Goal: Contribute content: Contribute content

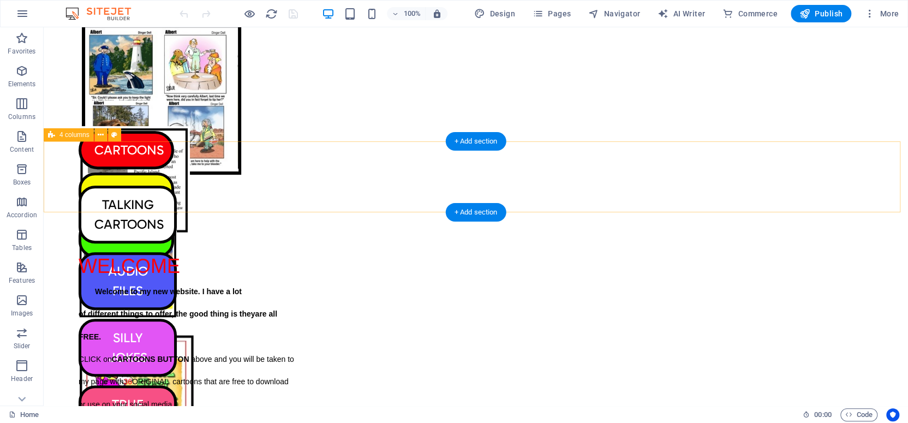
scroll to position [297, 0]
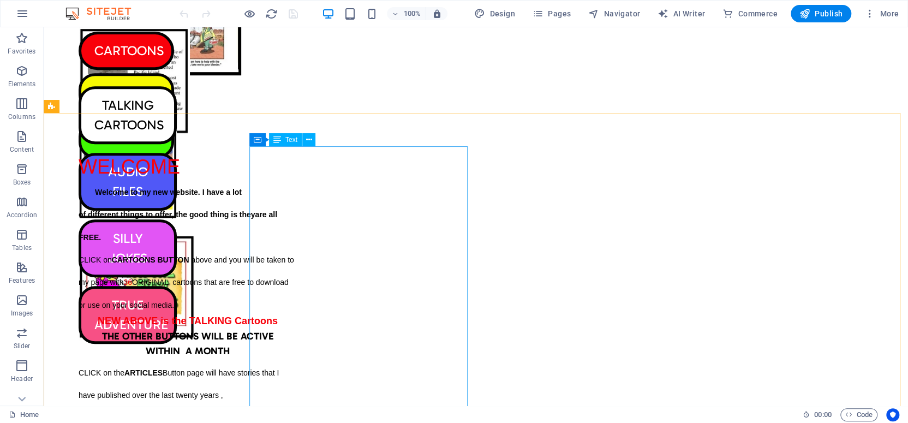
click at [279, 139] on icon at bounding box center [277, 139] width 8 height 13
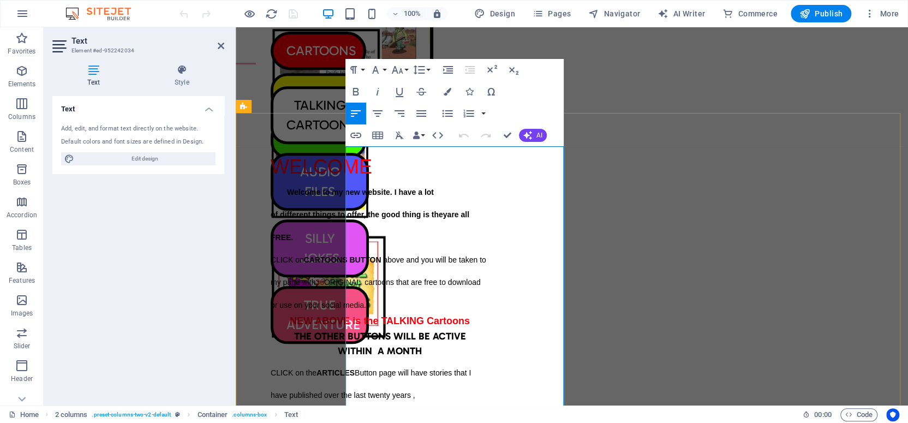
drag, startPoint x: 360, startPoint y: 180, endPoint x: 435, endPoint y: 266, distance: 114.5
click at [435, 266] on div "WELCOME Welcome to my new website. I have a lot of different things to offer, t…" at bounding box center [380, 359] width 218 height 404
click at [417, 68] on icon "button" at bounding box center [419, 69] width 13 height 13
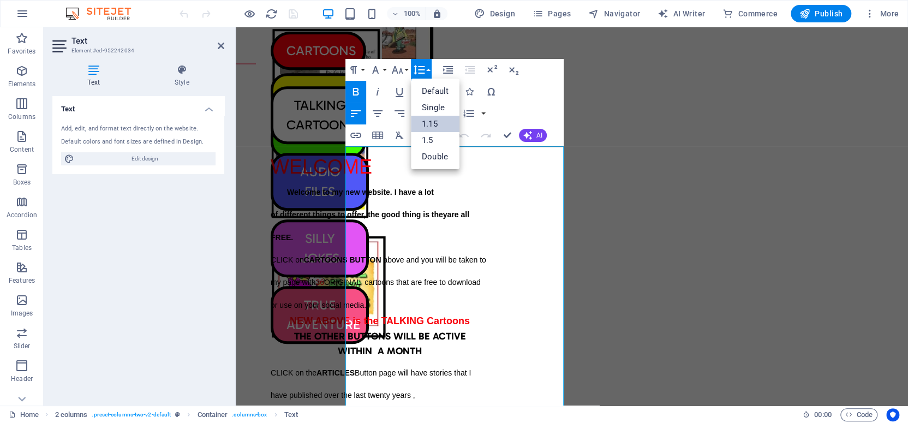
scroll to position [0, 0]
click at [432, 105] on link "Single" at bounding box center [435, 107] width 49 height 16
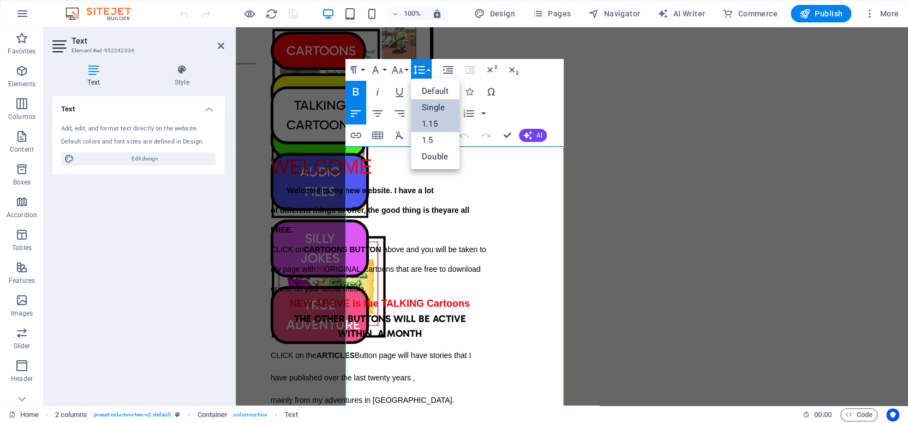
scroll to position [305, 0]
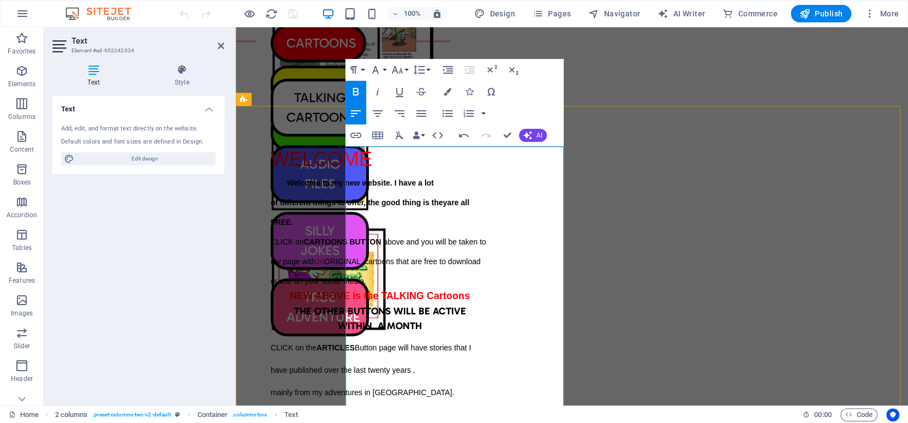
click at [489, 317] on p "WITHIN A MONTH" at bounding box center [380, 324] width 218 height 15
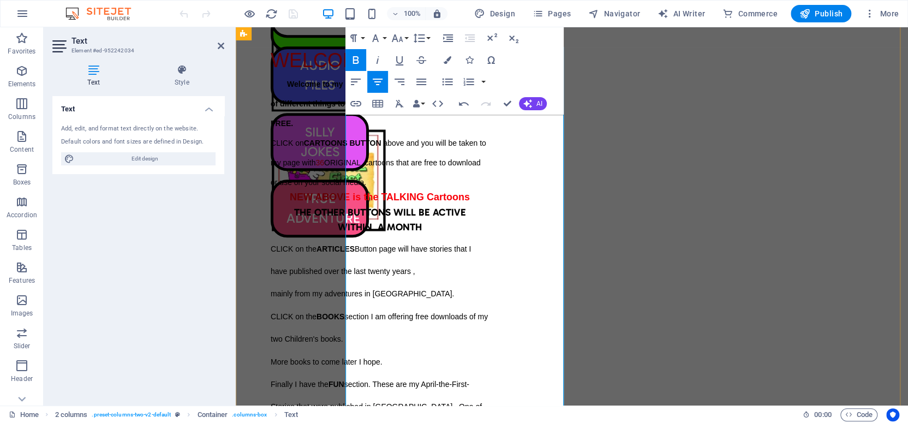
scroll to position [453, 0]
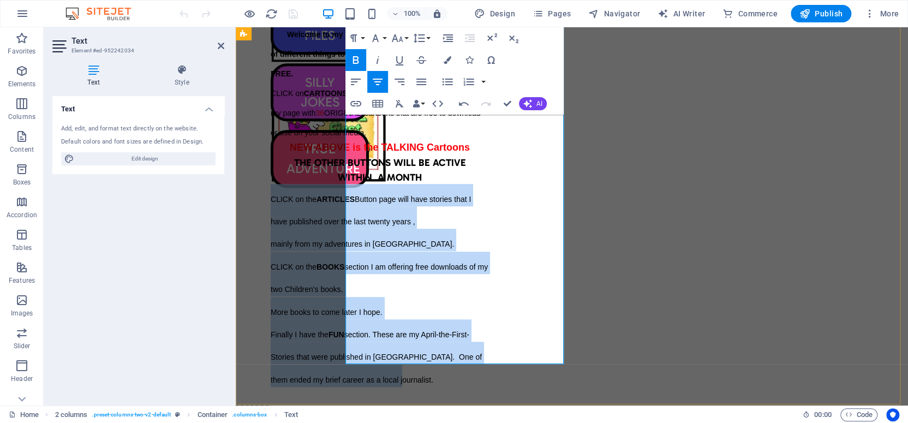
drag, startPoint x: 346, startPoint y: 175, endPoint x: 430, endPoint y: 338, distance: 183.5
click at [419, 353] on div "WELCOME Welcome to my new website. I have a lot of different things to offer, t…" at bounding box center [380, 194] width 218 height 386
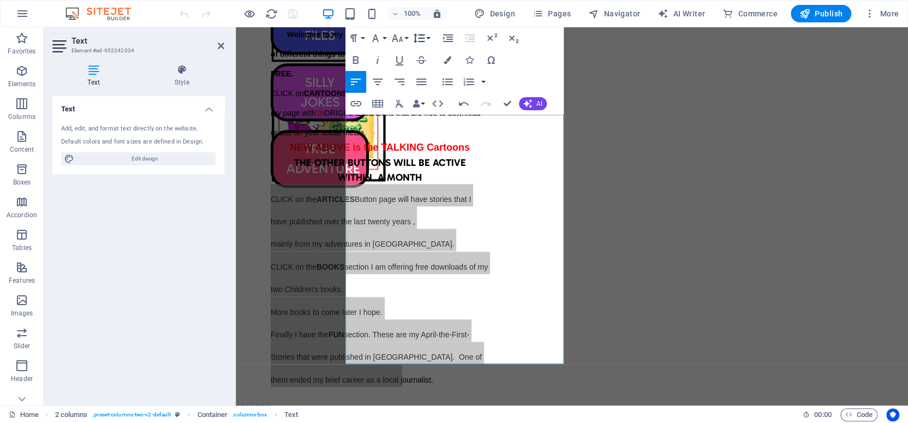
click at [418, 37] on icon "button" at bounding box center [419, 38] width 13 height 13
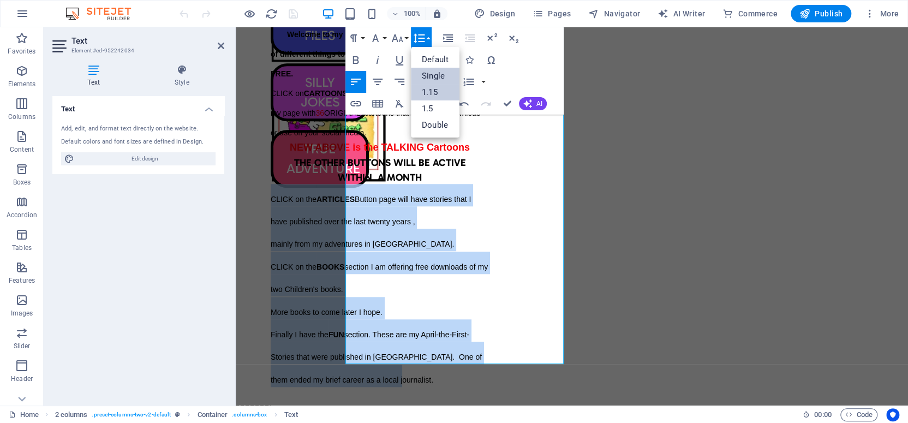
click at [431, 74] on link "Single" at bounding box center [435, 76] width 49 height 16
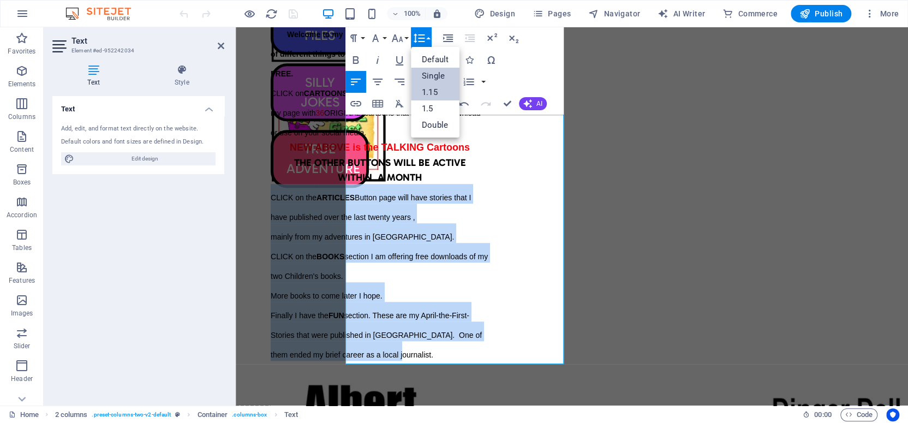
scroll to position [457, 0]
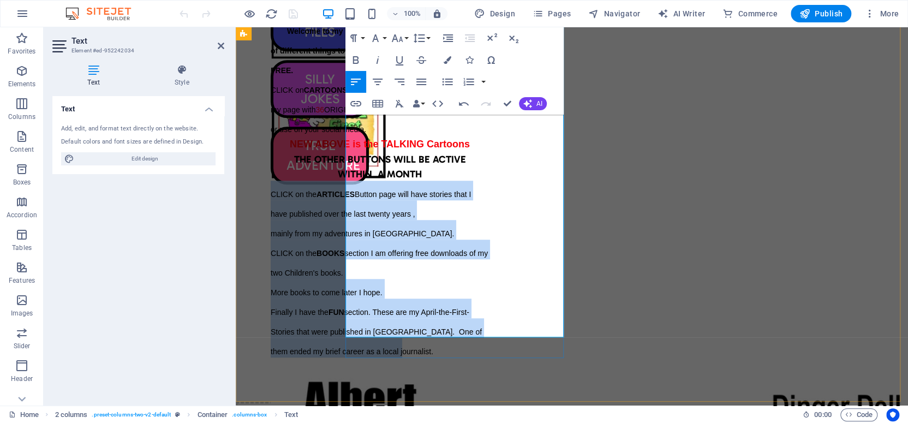
click at [489, 220] on p "mainly from my adventures in [GEOGRAPHIC_DATA]." at bounding box center [380, 230] width 218 height 20
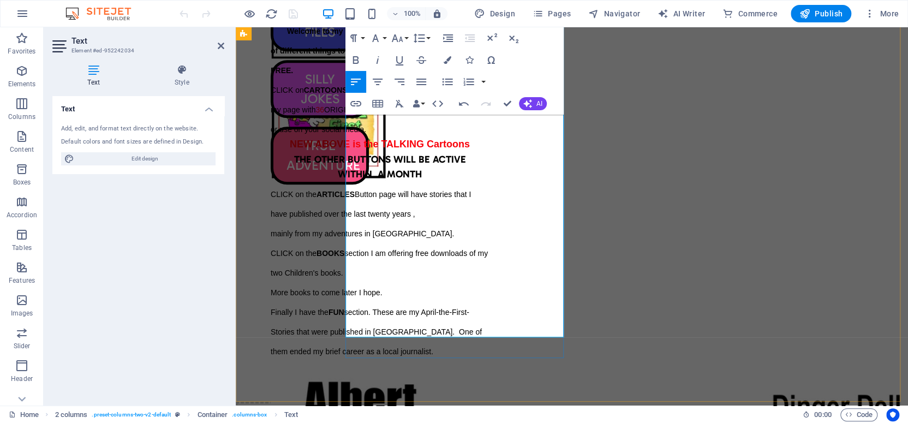
scroll to position [308, 0]
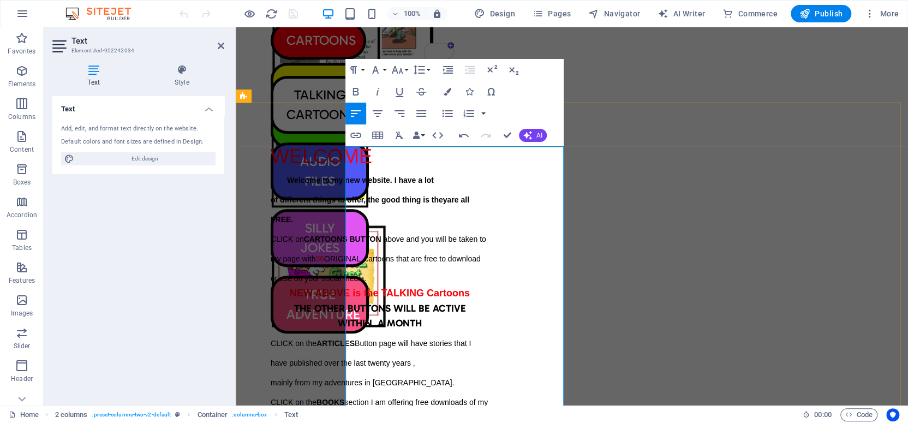
click at [489, 314] on p "WITHIN A MONTH" at bounding box center [380, 321] width 218 height 15
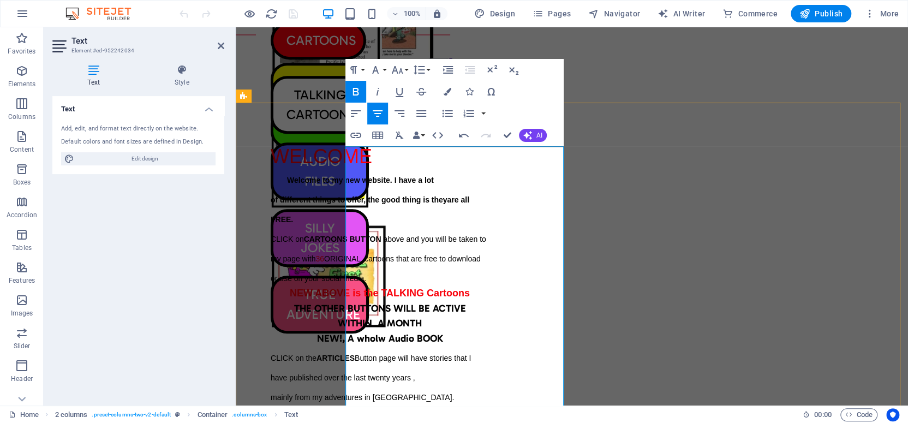
click at [443, 332] on span "NEW!, A wholw Audio BOOK" at bounding box center [380, 338] width 126 height 12
click at [442, 332] on span "NEW!, A whole Audio BOOK" at bounding box center [380, 338] width 124 height 12
click at [489, 330] on p "NEW!, A whole AUDIO BOOK" at bounding box center [380, 337] width 218 height 15
drag, startPoint x: 453, startPoint y: 65, endPoint x: 413, endPoint y: 71, distance: 40.4
click at [413, 71] on div "Paragraph Format Normal Heading 1 Heading 2 Heading 3 Heading 4 Heading 5 Headi…" at bounding box center [454, 102] width 218 height 87
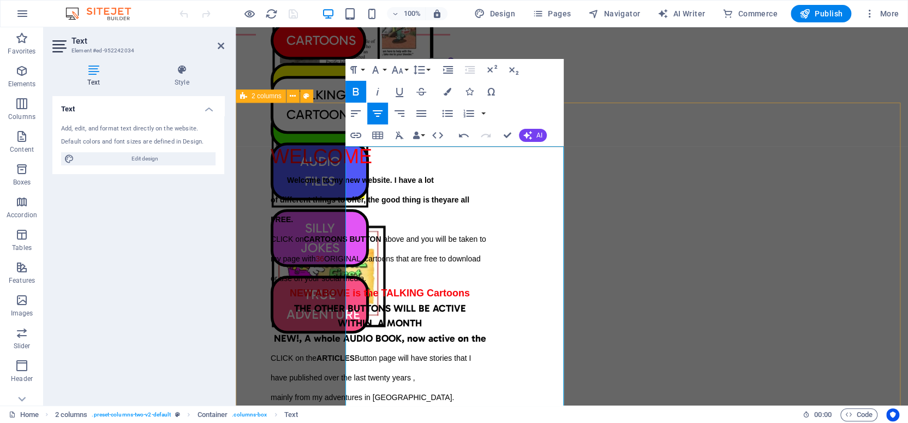
click at [602, 120] on div "WELCOME Welcome to my new website. I have a lot of different things to offer, t…" at bounding box center [572, 326] width 672 height 447
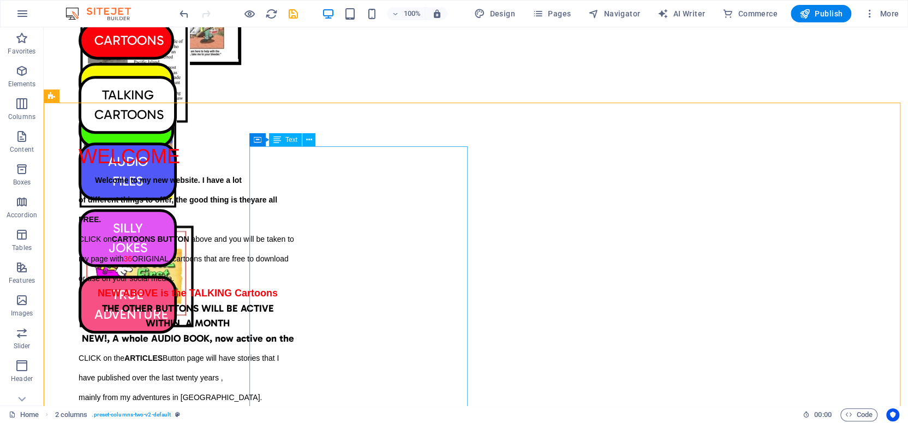
click at [285, 141] on span "Text" at bounding box center [291, 139] width 12 height 7
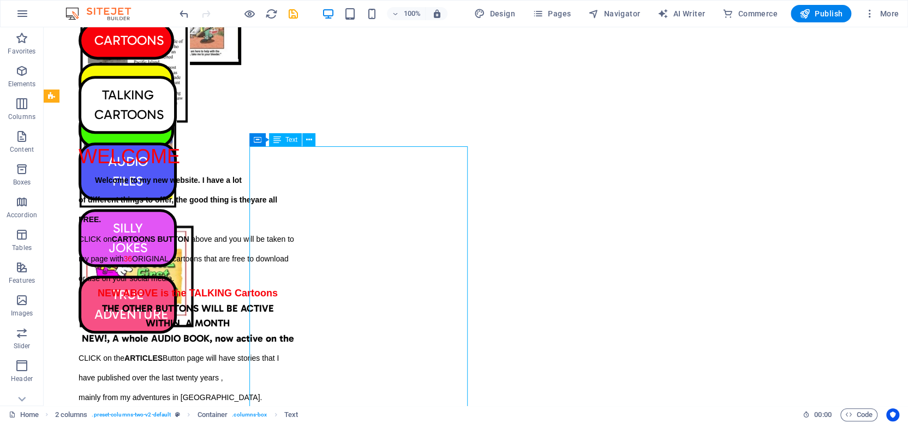
click at [285, 141] on span "Text" at bounding box center [291, 139] width 12 height 7
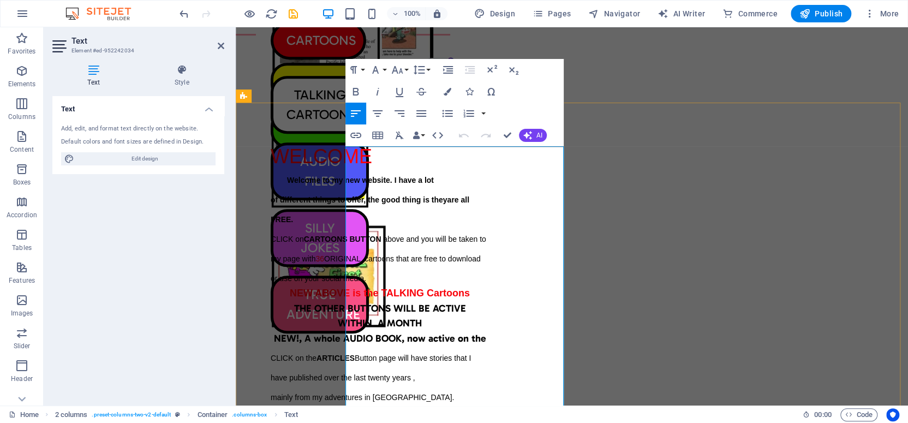
click at [486, 332] on span "NEW!, A whole AUDIO BOOK, now active on the" at bounding box center [380, 338] width 212 height 12
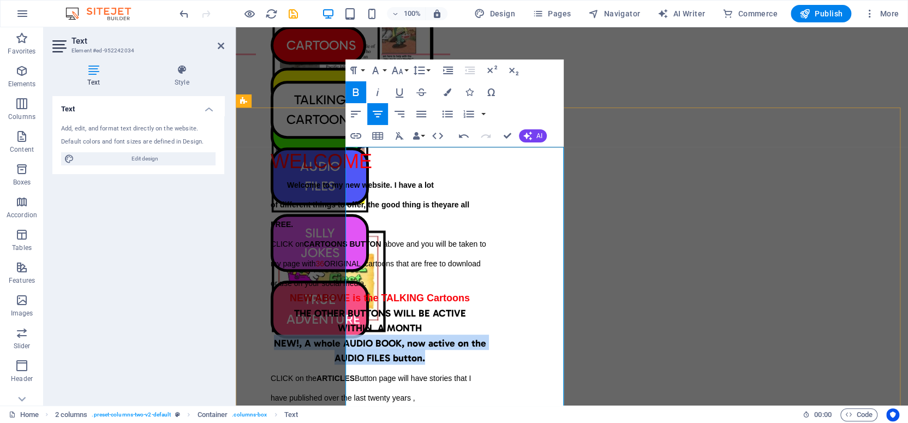
drag, startPoint x: 349, startPoint y: 317, endPoint x: 513, endPoint y: 333, distance: 164.5
click at [489, 333] on div "WELCOME Welcome to my new website. I have a lot of different things to offer, t…" at bounding box center [380, 347] width 218 height 390
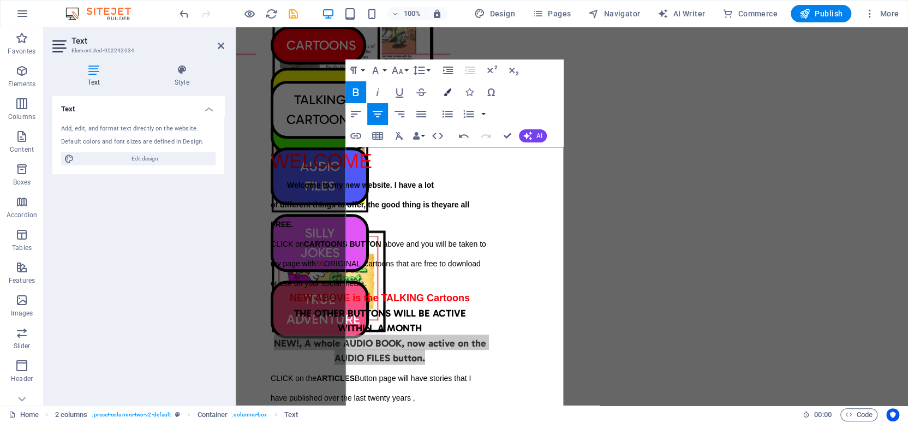
click at [447, 91] on icon "button" at bounding box center [448, 92] width 8 height 8
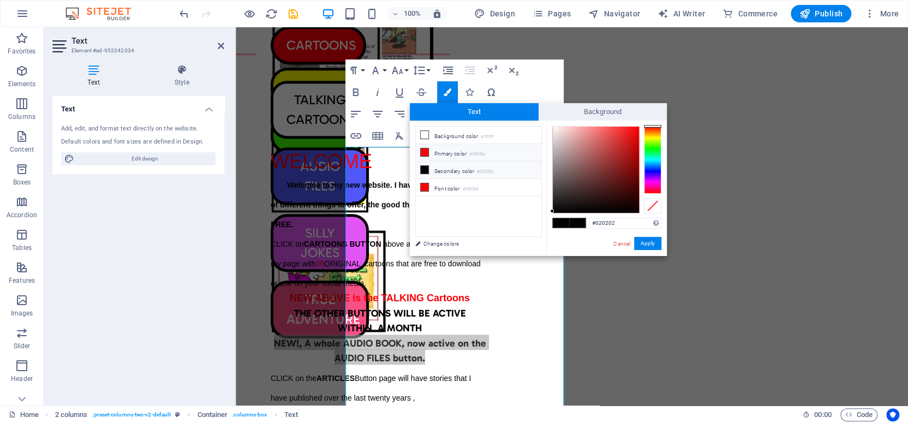
click at [422, 149] on icon at bounding box center [425, 152] width 8 height 8
type input "#f9000a"
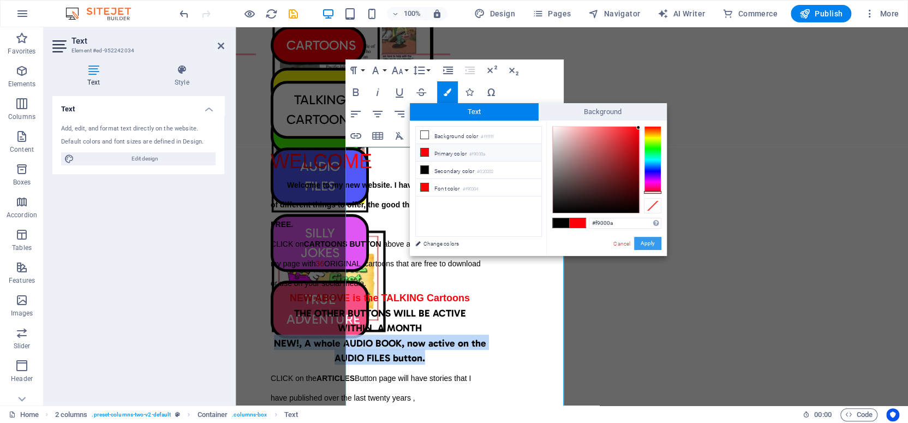
click at [641, 241] on button "Apply" at bounding box center [647, 243] width 27 height 13
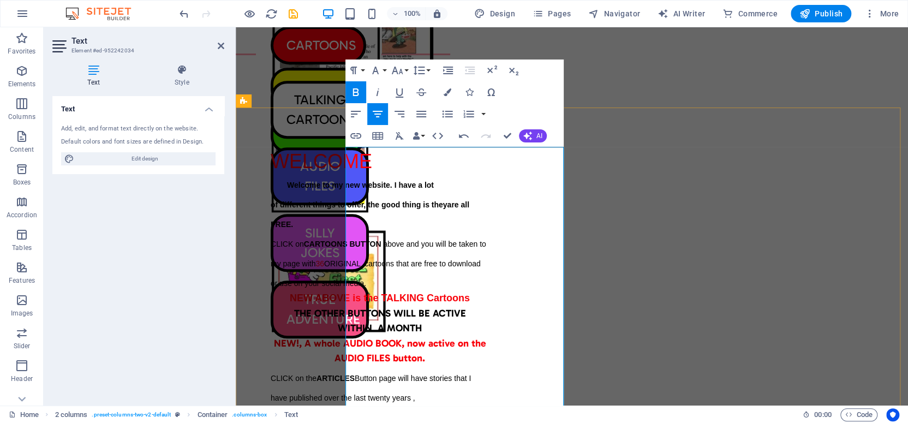
click at [489, 319] on p "WITHIN A MONTH" at bounding box center [380, 326] width 218 height 15
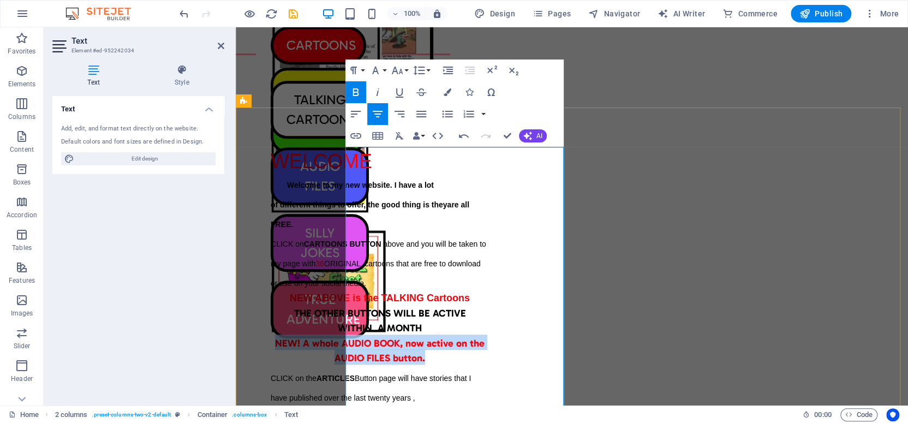
drag, startPoint x: 350, startPoint y: 317, endPoint x: 504, endPoint y: 336, distance: 154.5
click at [489, 336] on div "WELCOME Welcome to my new website. I have a lot of different things to offer, t…" at bounding box center [380, 347] width 218 height 390
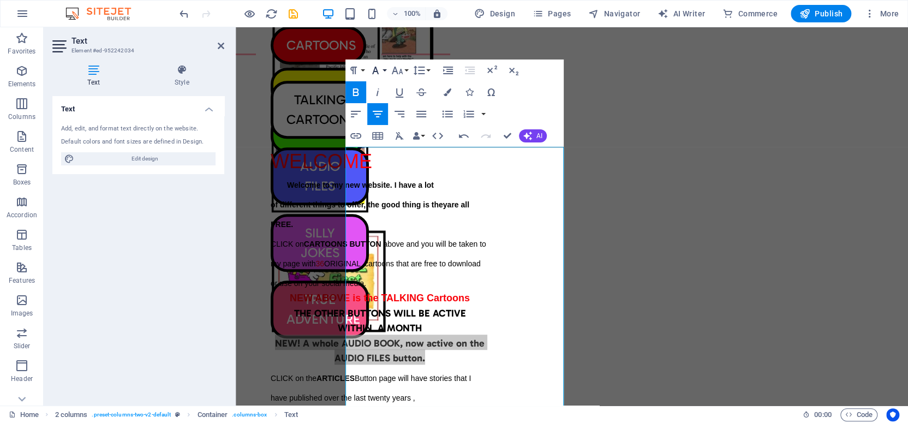
click at [376, 68] on icon "button" at bounding box center [375, 71] width 7 height 8
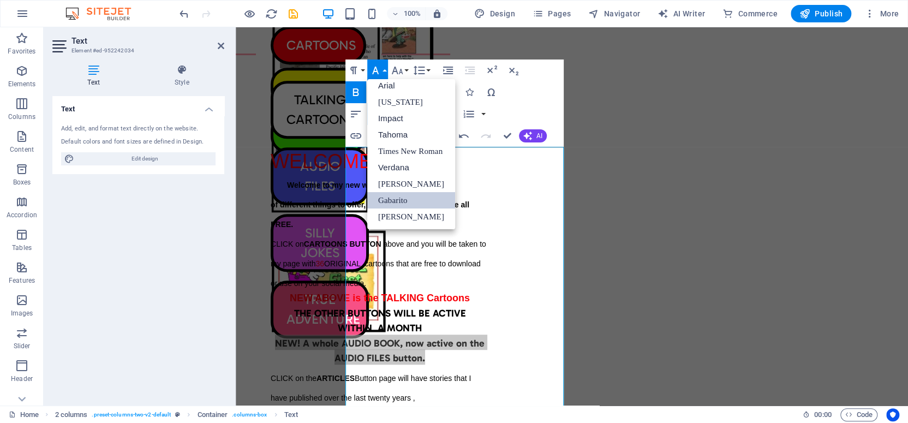
scroll to position [5, 0]
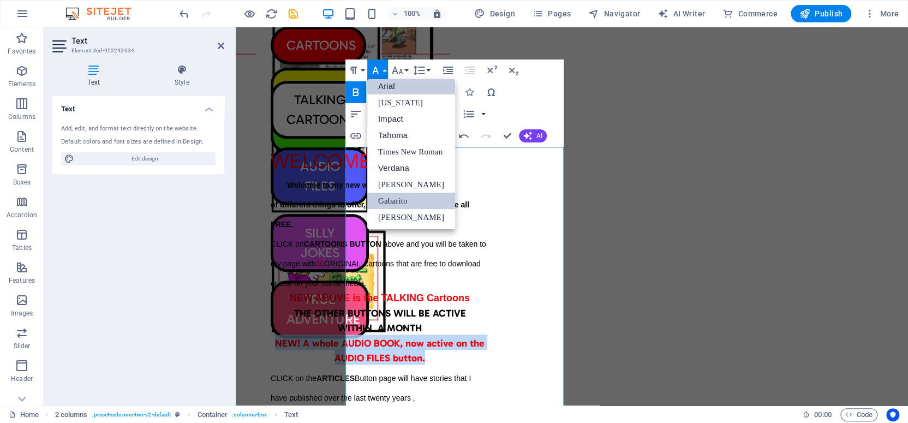
click at [387, 83] on link "Arial" at bounding box center [411, 86] width 88 height 16
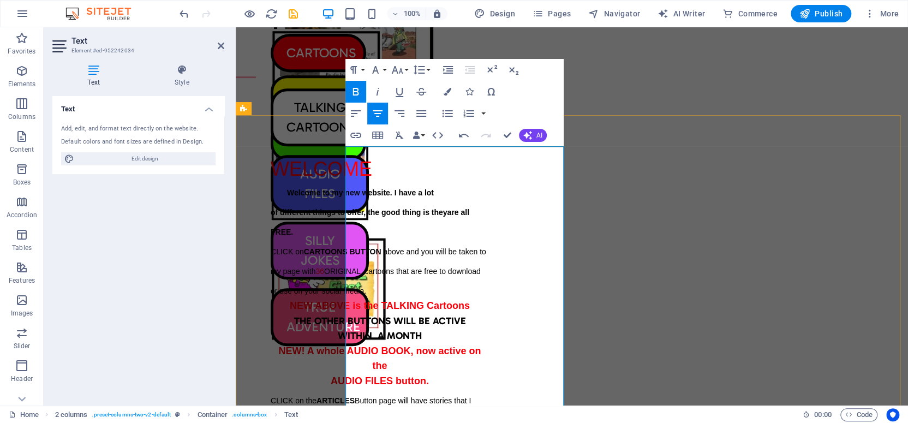
click at [489, 327] on p "WITHIN A MONTH" at bounding box center [380, 334] width 218 height 15
click at [406, 375] on span "AUDIO FILES button." at bounding box center [380, 380] width 98 height 11
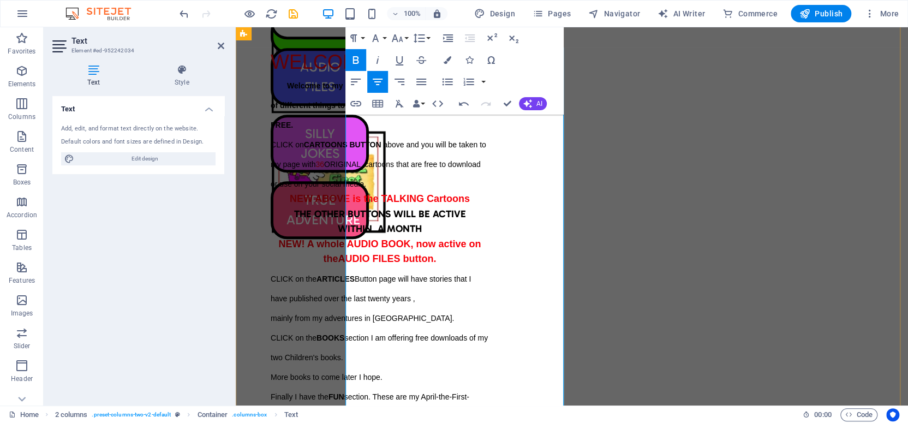
scroll to position [303, 0]
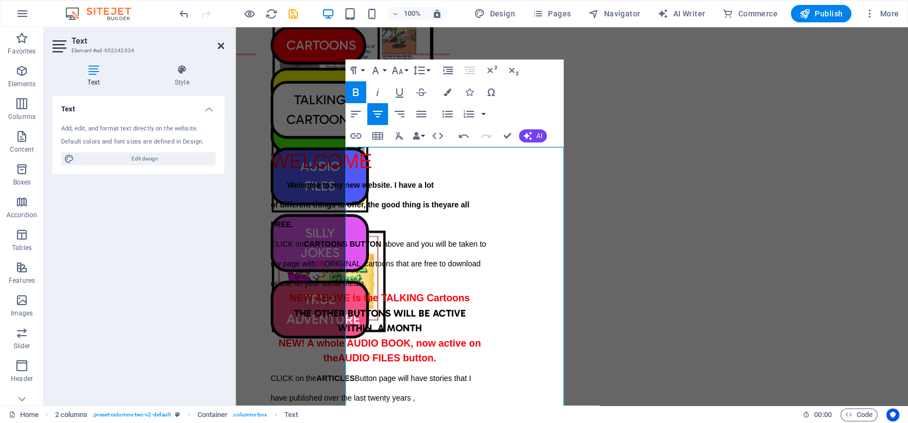
click at [218, 43] on icon at bounding box center [221, 45] width 7 height 9
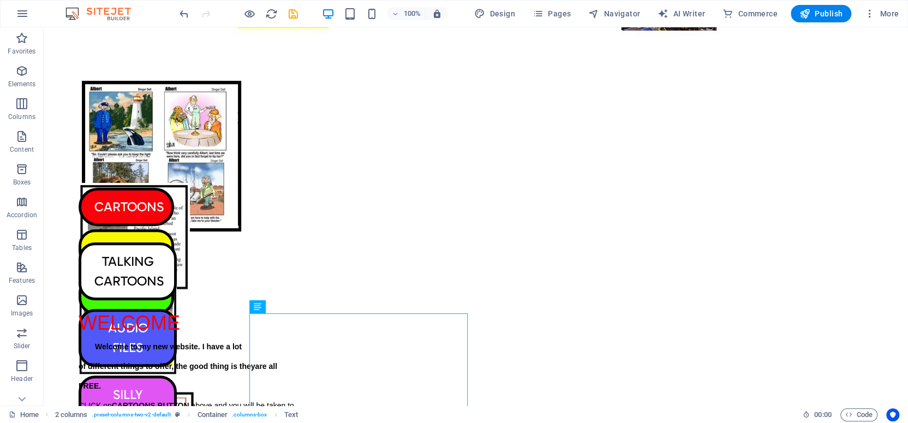
scroll to position [136, 0]
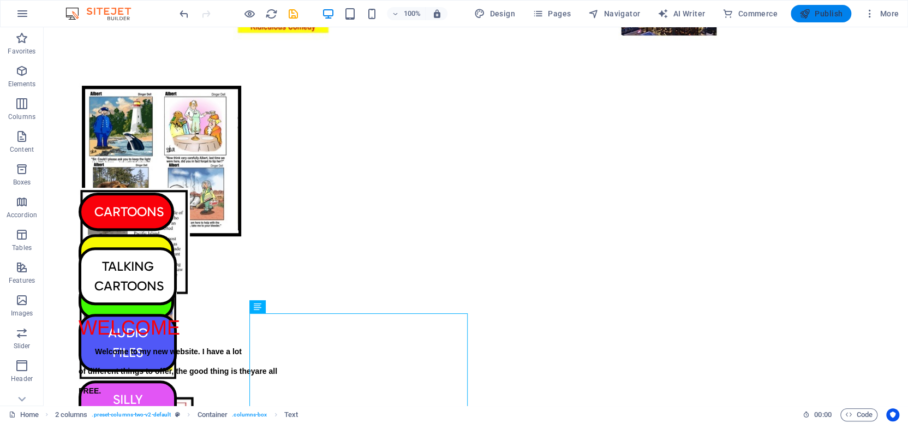
click at [818, 11] on span "Publish" at bounding box center [820, 13] width 43 height 11
click at [818, 10] on span "Publish" at bounding box center [820, 13] width 43 height 11
